Goal: Information Seeking & Learning: Check status

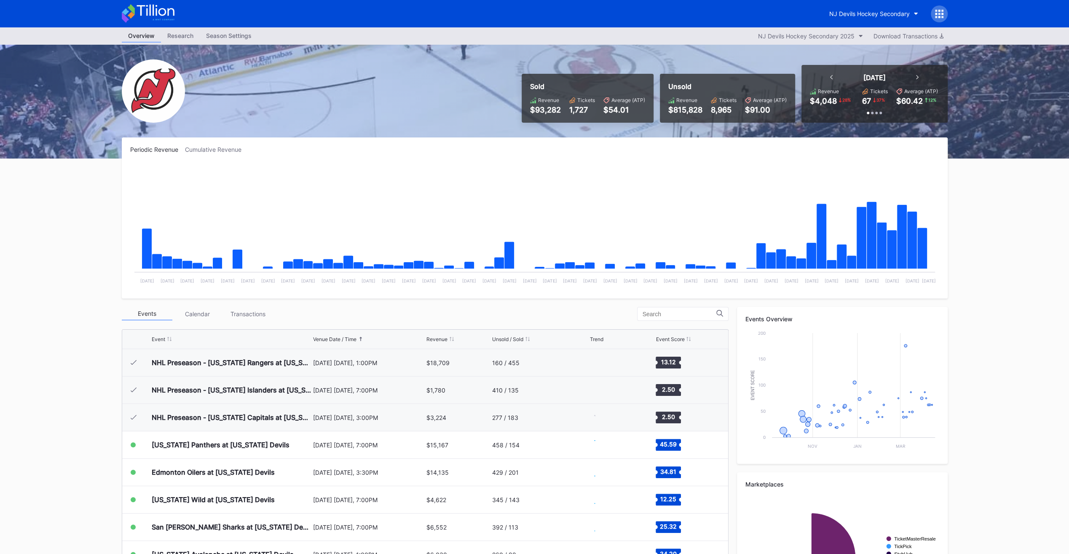
scroll to position [82, 0]
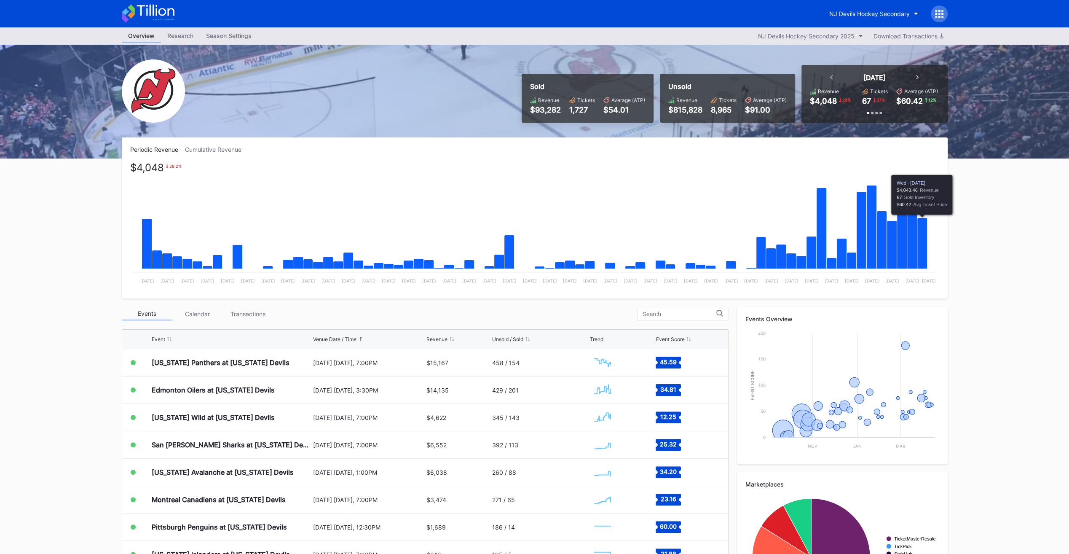
click at [924, 238] on icon "Chart title" at bounding box center [922, 243] width 10 height 51
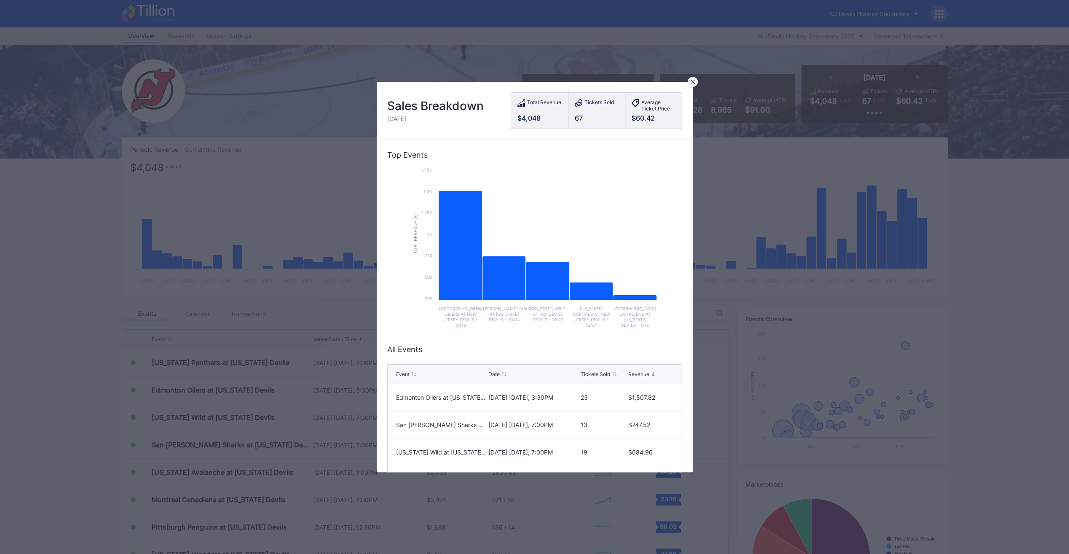
click at [693, 83] on icon at bounding box center [692, 82] width 4 height 4
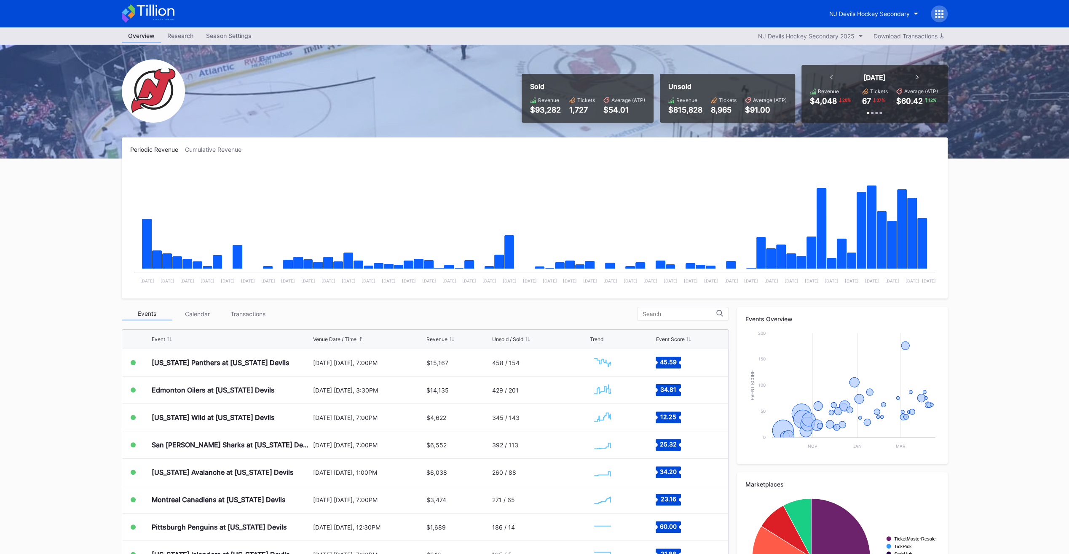
click at [261, 305] on div "Periodic Revenue Cumulative Revenue Created with Highcharts 11.2.0 Chart title …" at bounding box center [534, 387] width 843 height 500
click at [252, 312] on div "Transactions" at bounding box center [248, 313] width 51 height 13
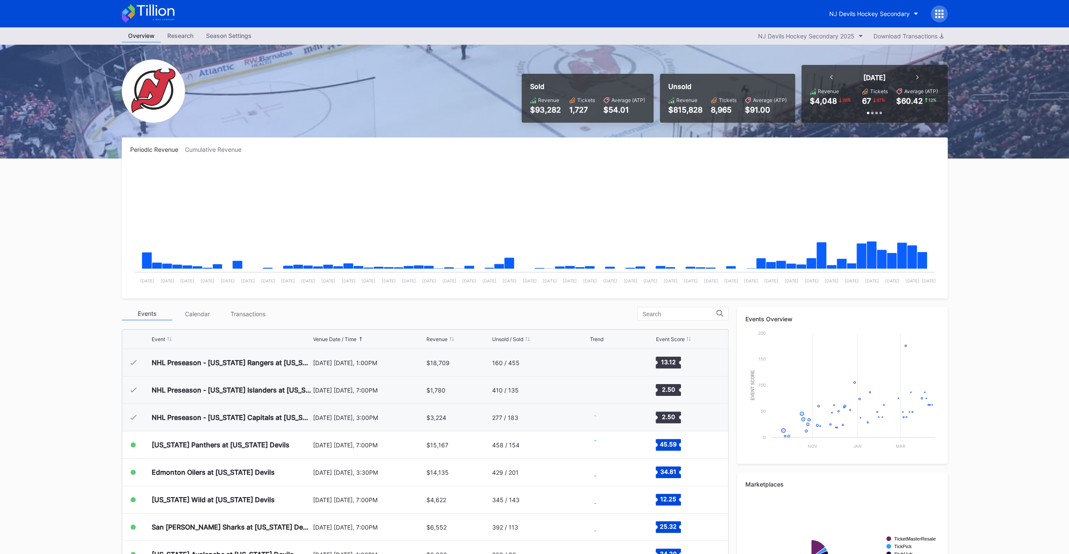
scroll to position [82, 0]
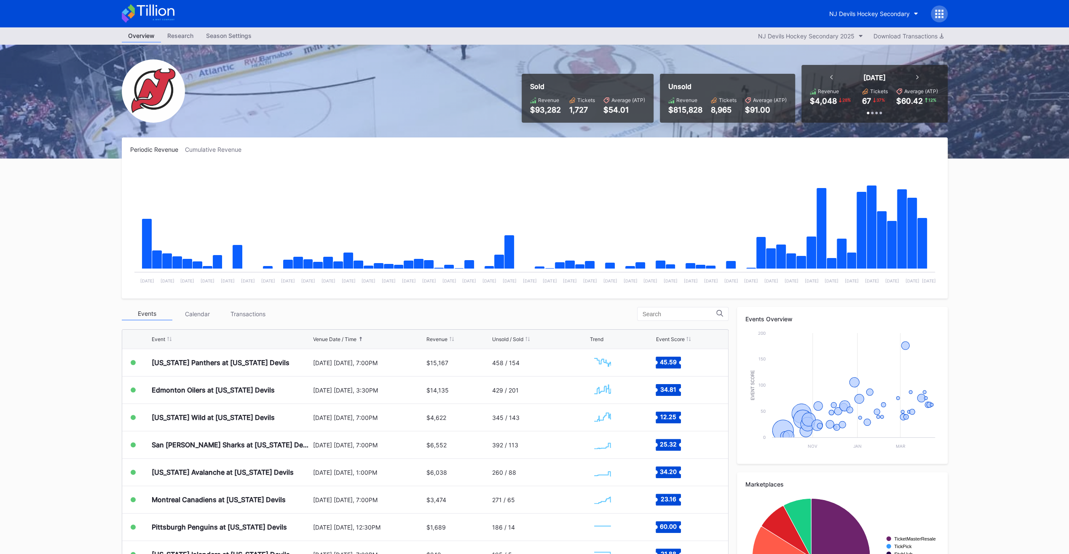
click at [245, 305] on div "Periodic Revenue Cumulative Revenue Created with Highcharts 11.2.0 Chart title …" at bounding box center [534, 387] width 843 height 500
click at [241, 318] on div "Transactions" at bounding box center [248, 313] width 51 height 13
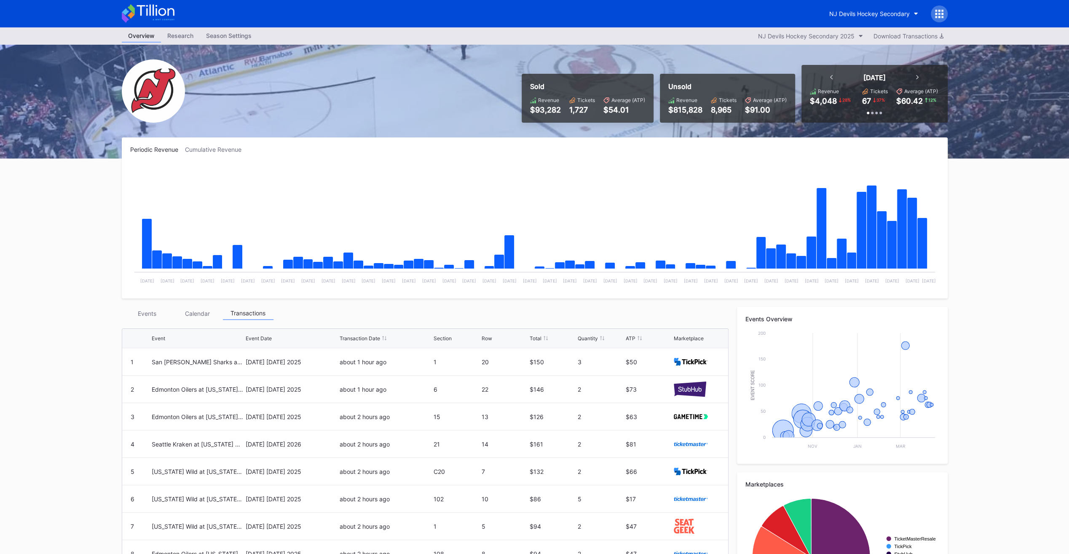
click at [164, 316] on div "Events" at bounding box center [147, 313] width 51 height 13
